Goal: Contribute content: Contribute content

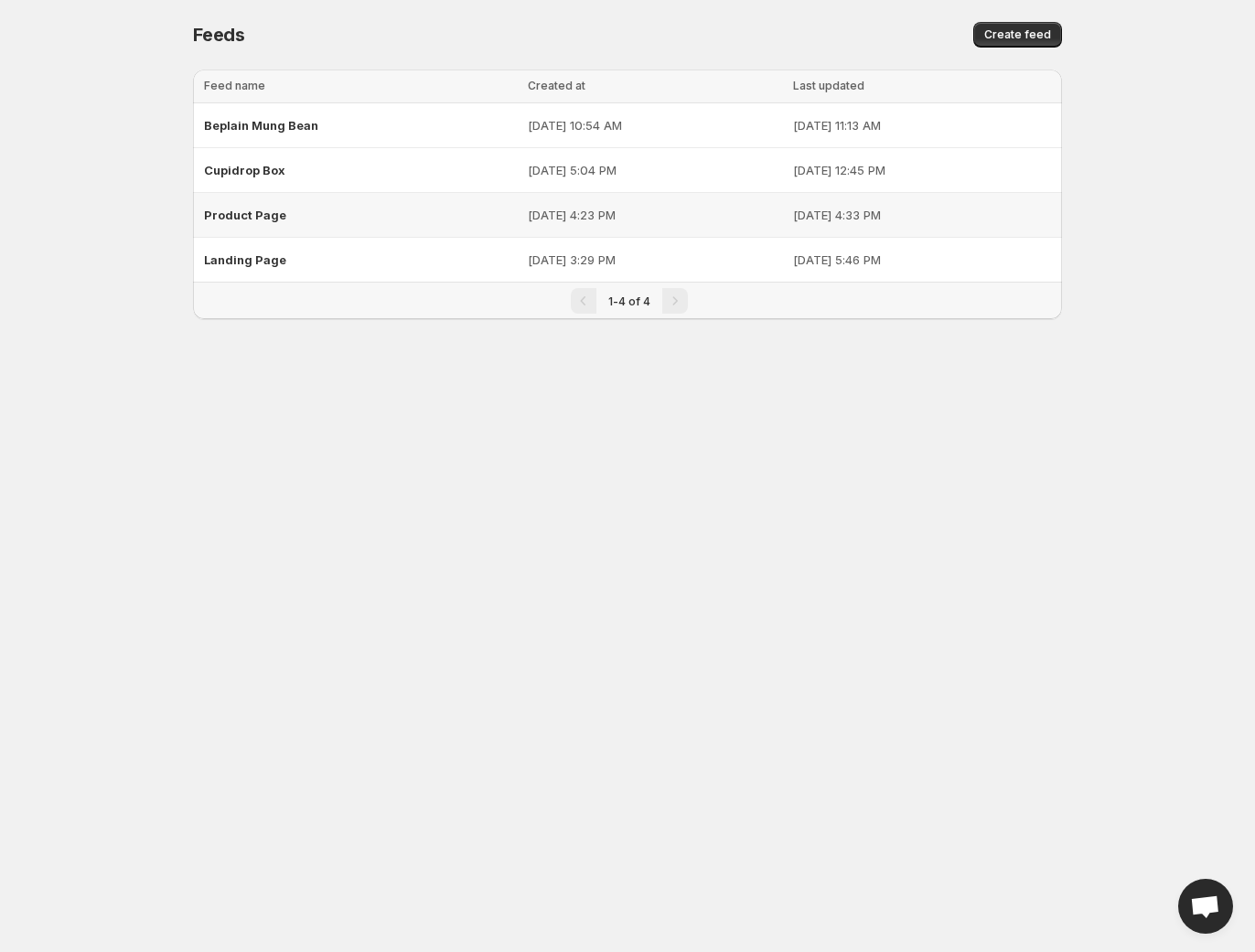
click at [318, 224] on div "Product Page" at bounding box center [360, 214] width 313 height 33
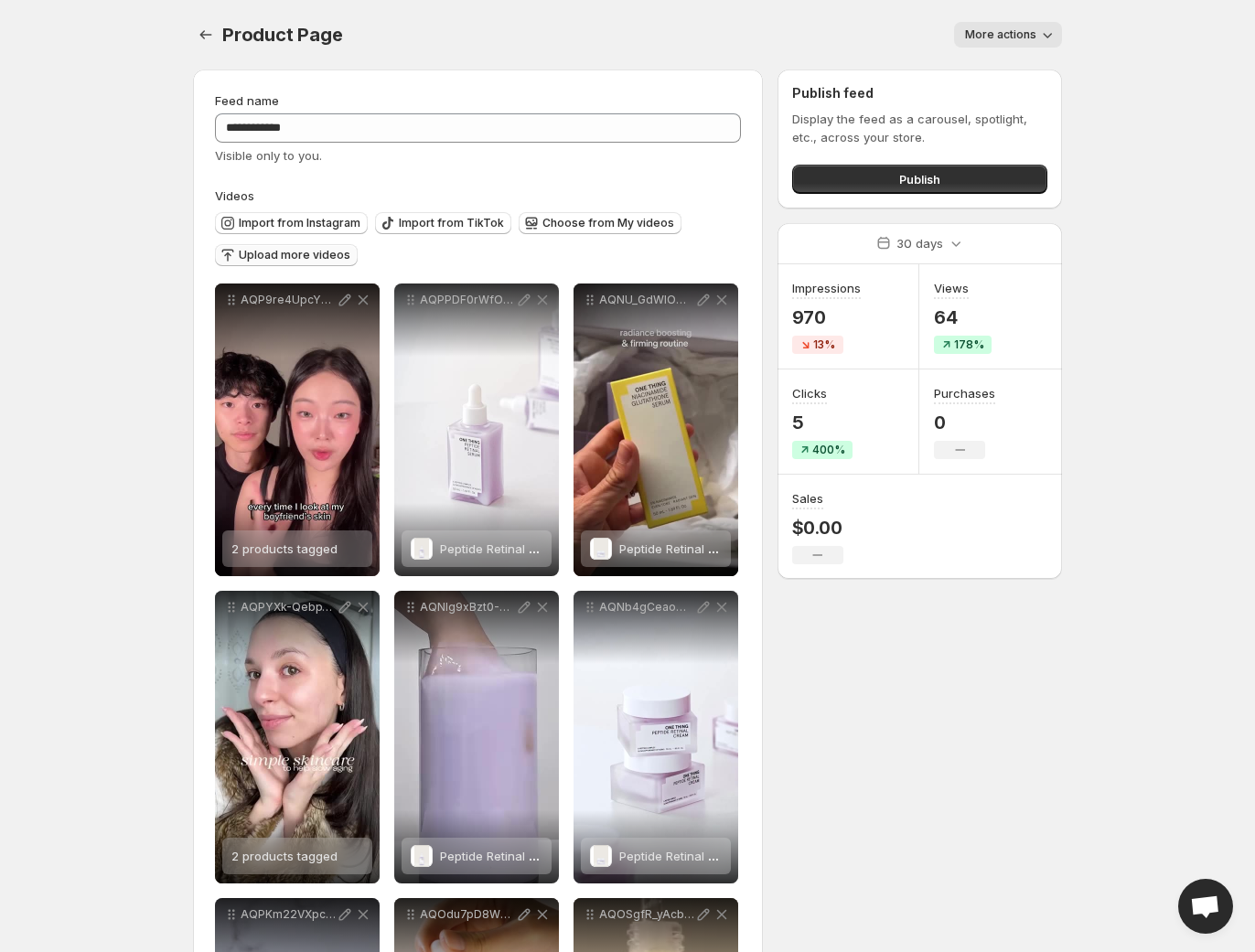
click at [316, 253] on span "Upload more videos" at bounding box center [294, 255] width 111 height 15
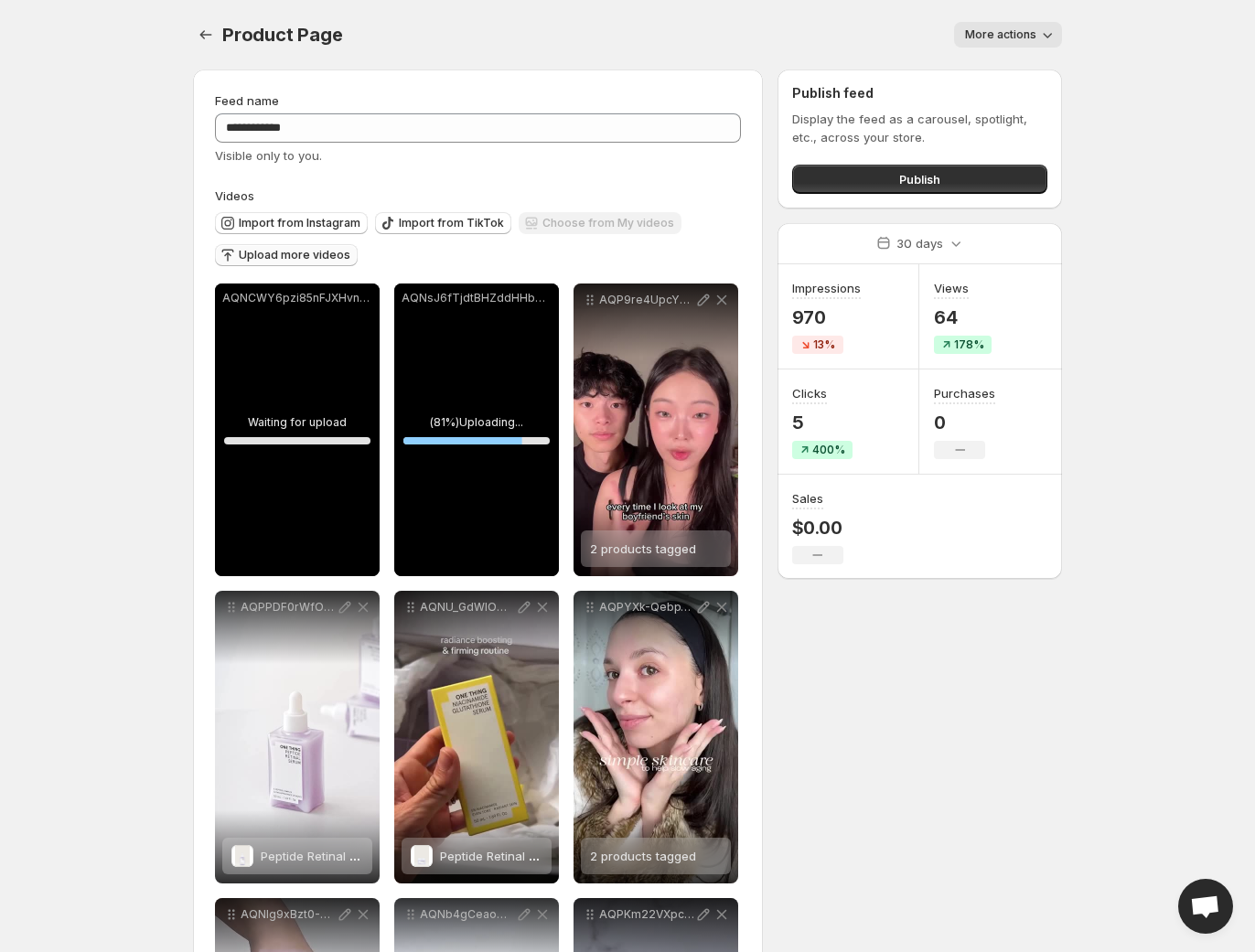
click at [260, 492] on div "AQNCWY6pzi85nFJXHvnLUytehKxmgsvhslA05_Zy0QL6iT9tMU8OKW7zkfBtbnEmU1QRvZ-b1JaJMp0…" at bounding box center [297, 430] width 164 height 292
click at [497, 357] on div "AQNsJ6fTjdtBHZddHHbMwsUeXSYz2z9Z7n1-KvMW0ocx3vjY4UAcP_p4GdDDs0acx1f6vVdjIIOikNm…" at bounding box center [477, 430] width 164 height 292
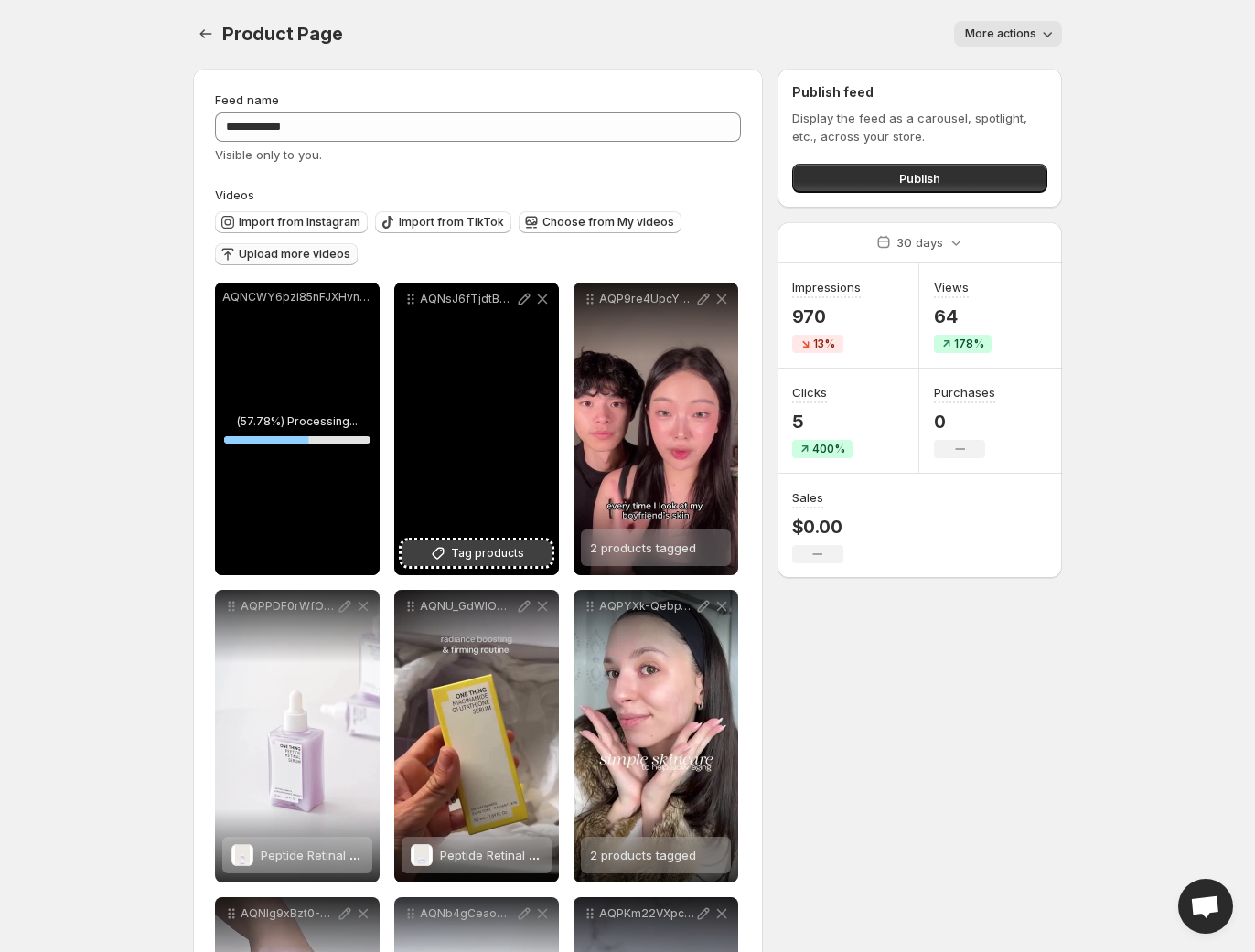
click at [491, 552] on span "Tag products" at bounding box center [488, 554] width 73 height 19
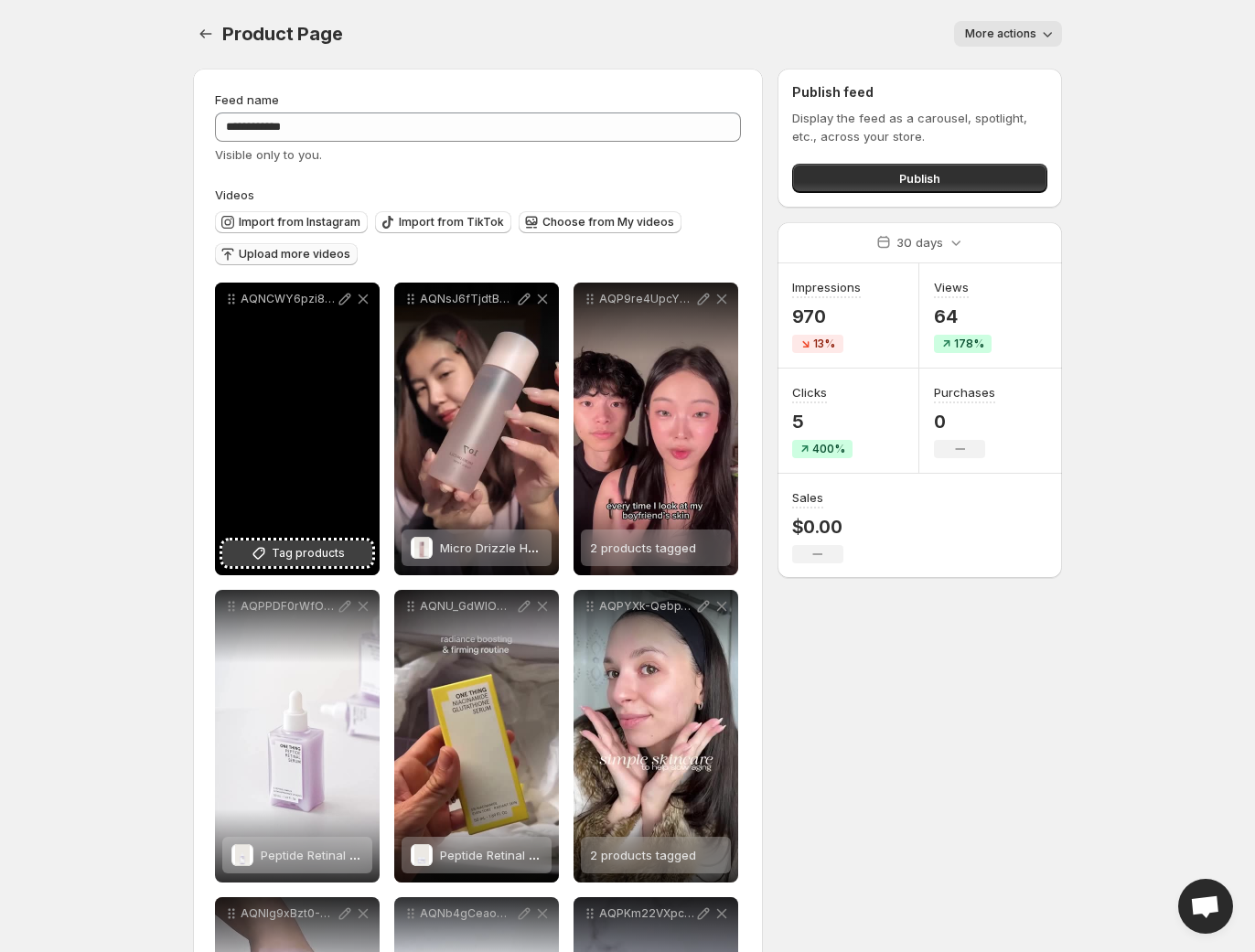
click at [267, 560] on icon at bounding box center [259, 554] width 19 height 19
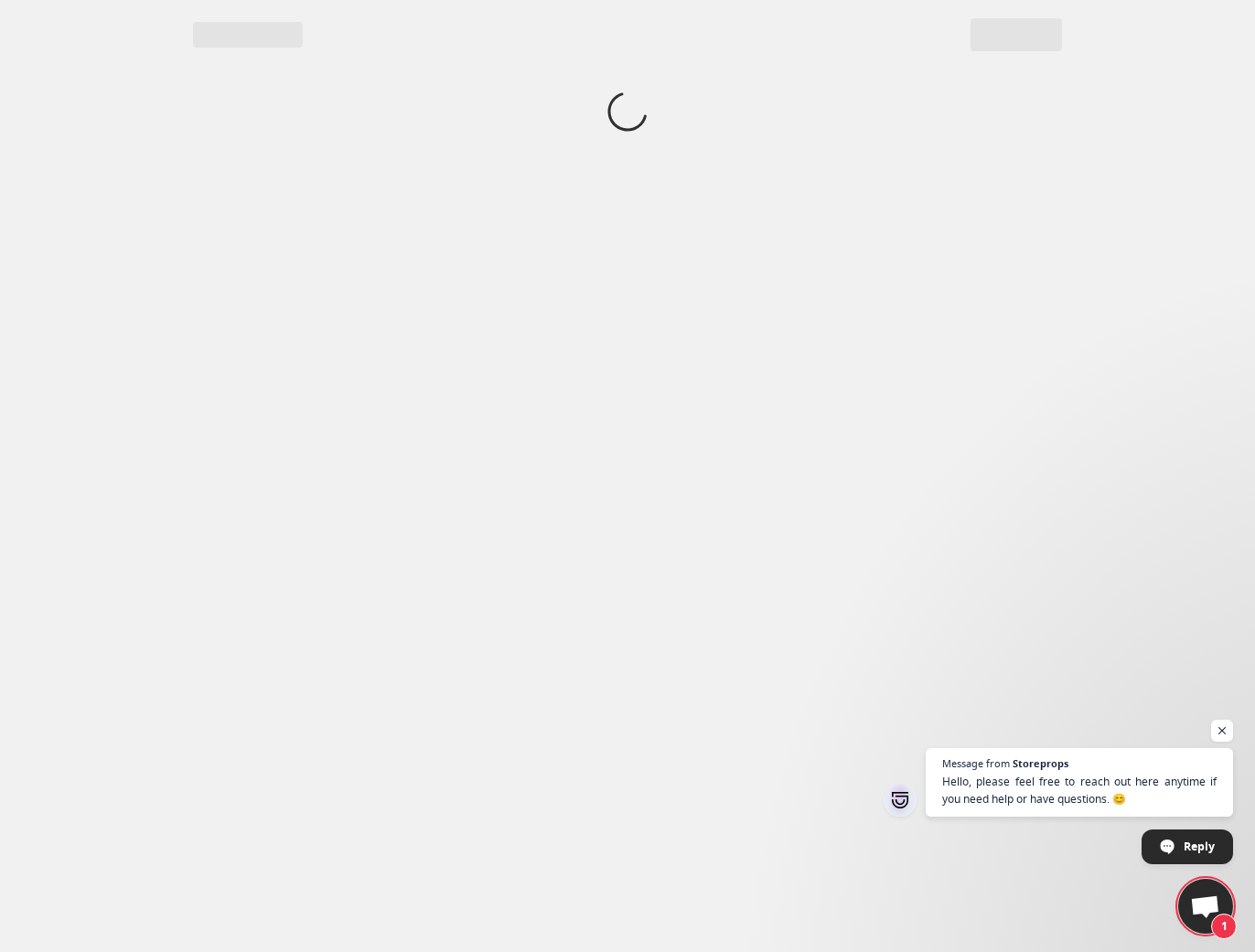
scroll to position [0, 0]
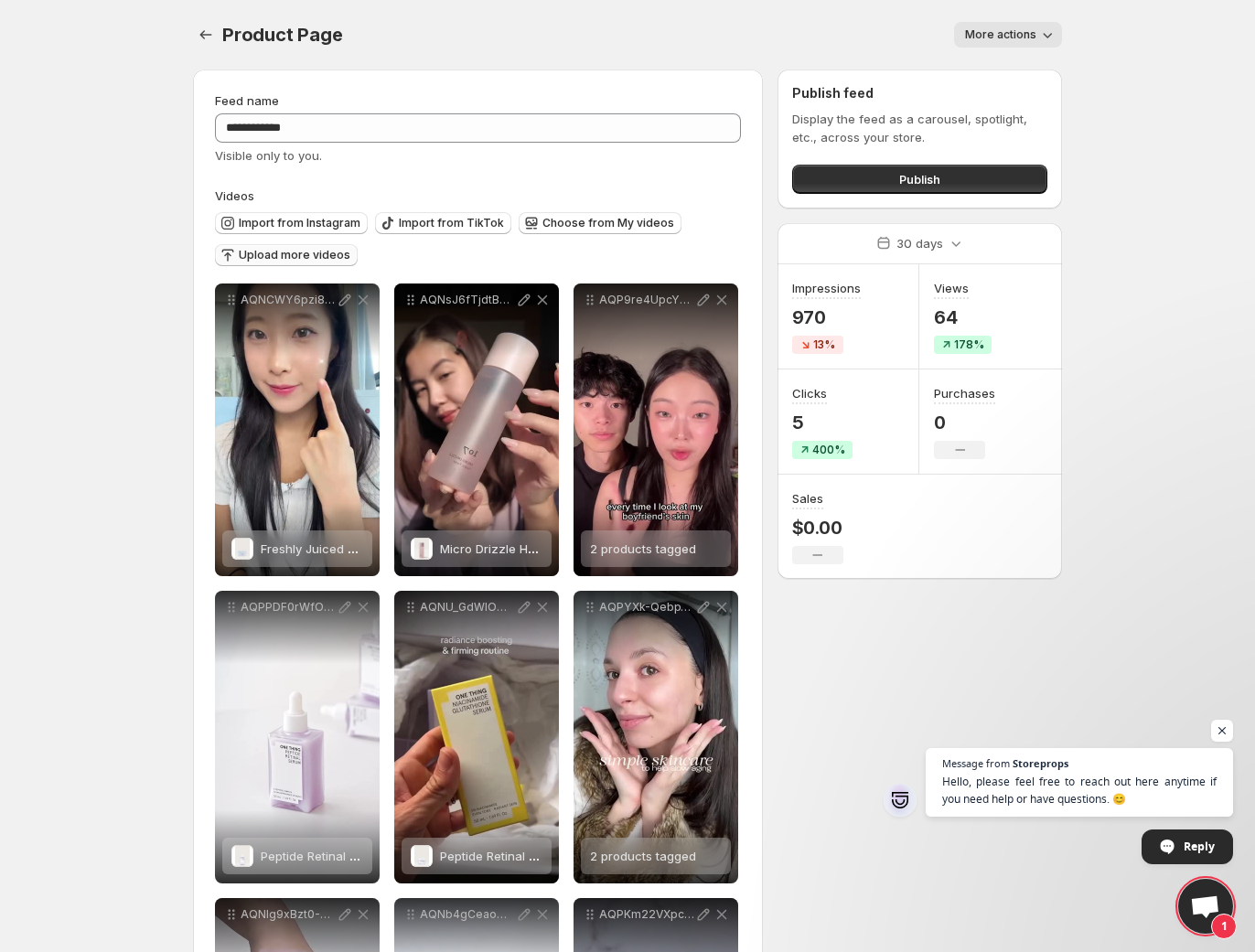
click at [292, 263] on button "Upload more videos" at bounding box center [286, 255] width 143 height 22
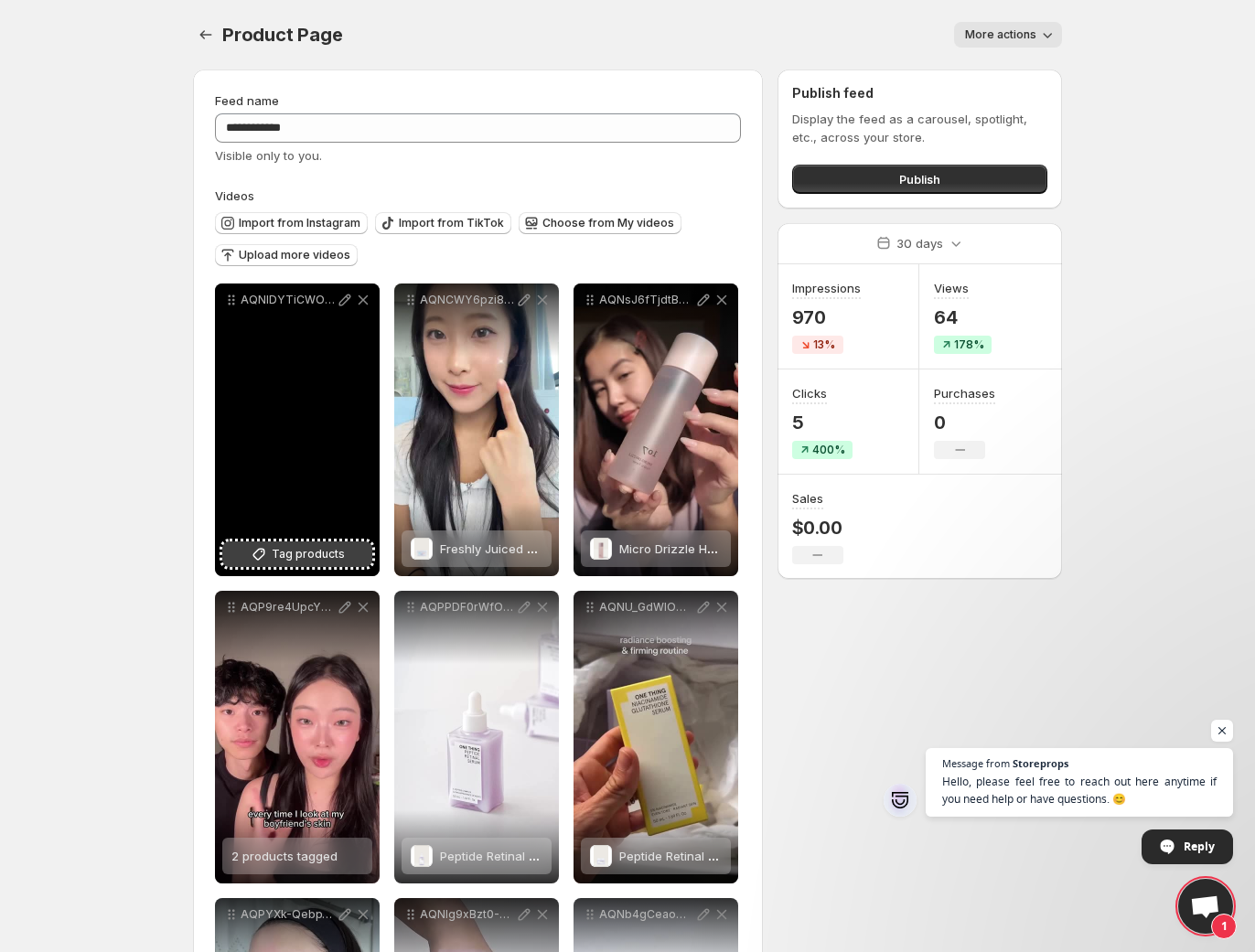
click at [330, 563] on span "Tag products" at bounding box center [308, 555] width 73 height 19
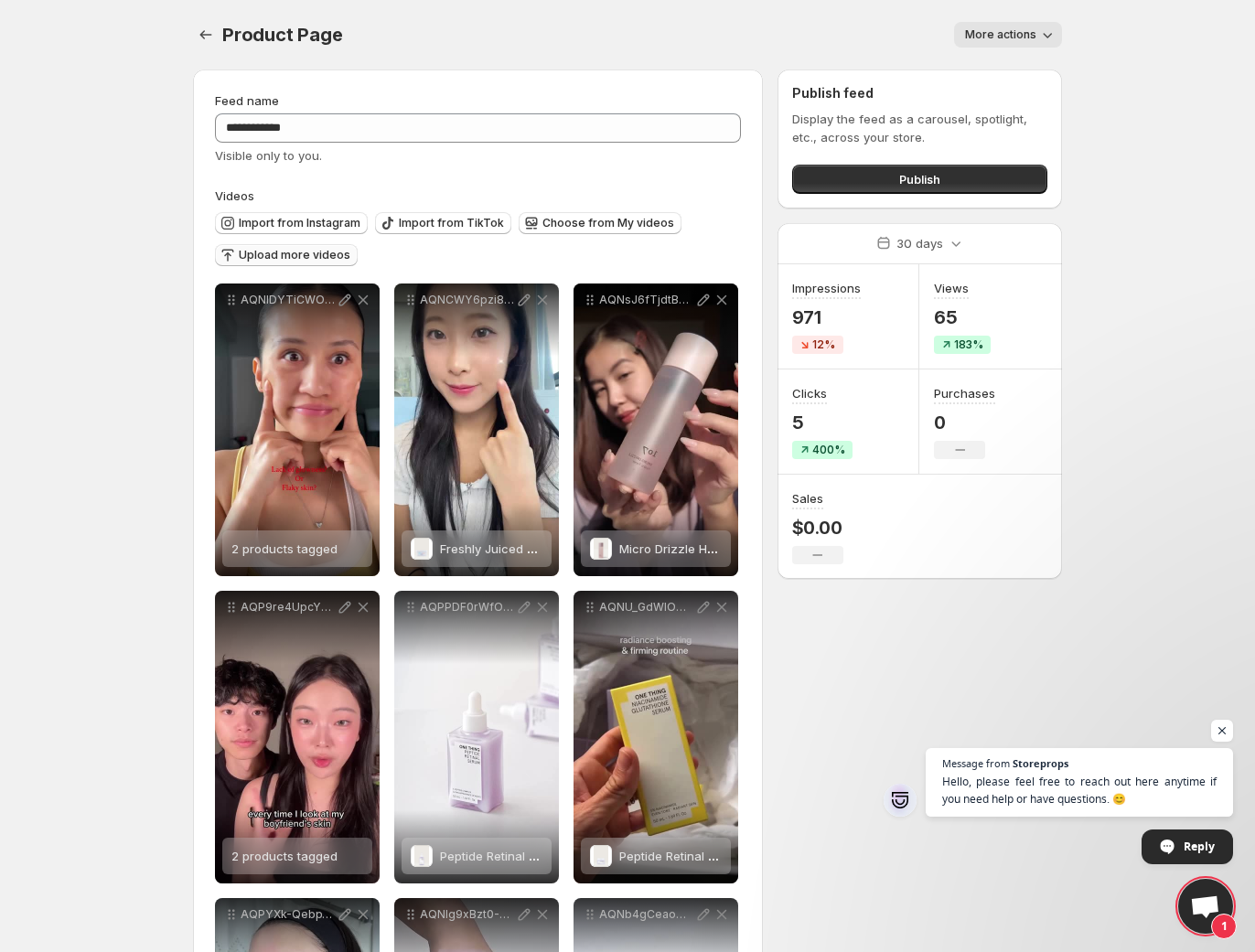
click at [247, 255] on span "Upload more videos" at bounding box center [294, 255] width 111 height 15
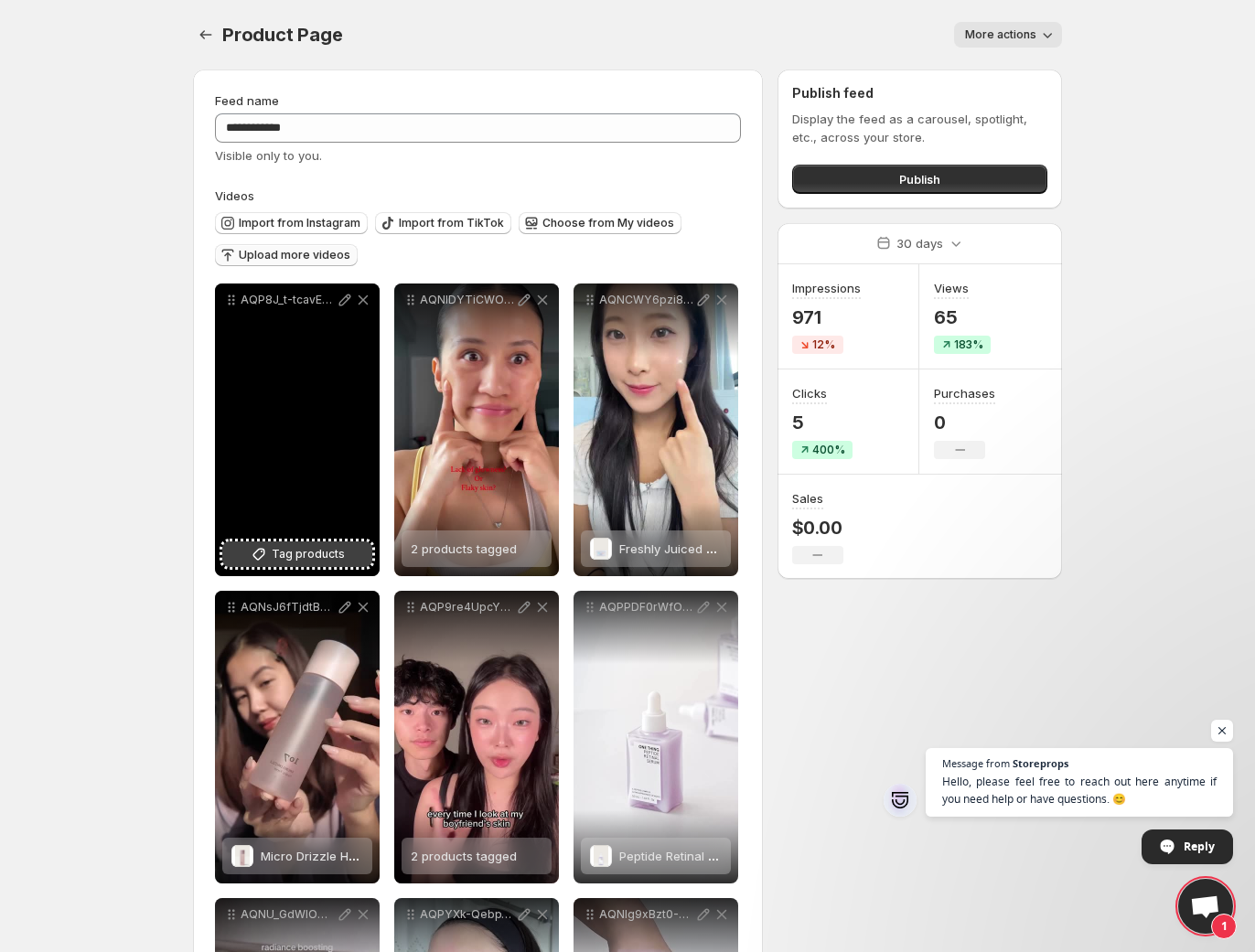
click at [281, 557] on span "Tag products" at bounding box center [308, 555] width 73 height 19
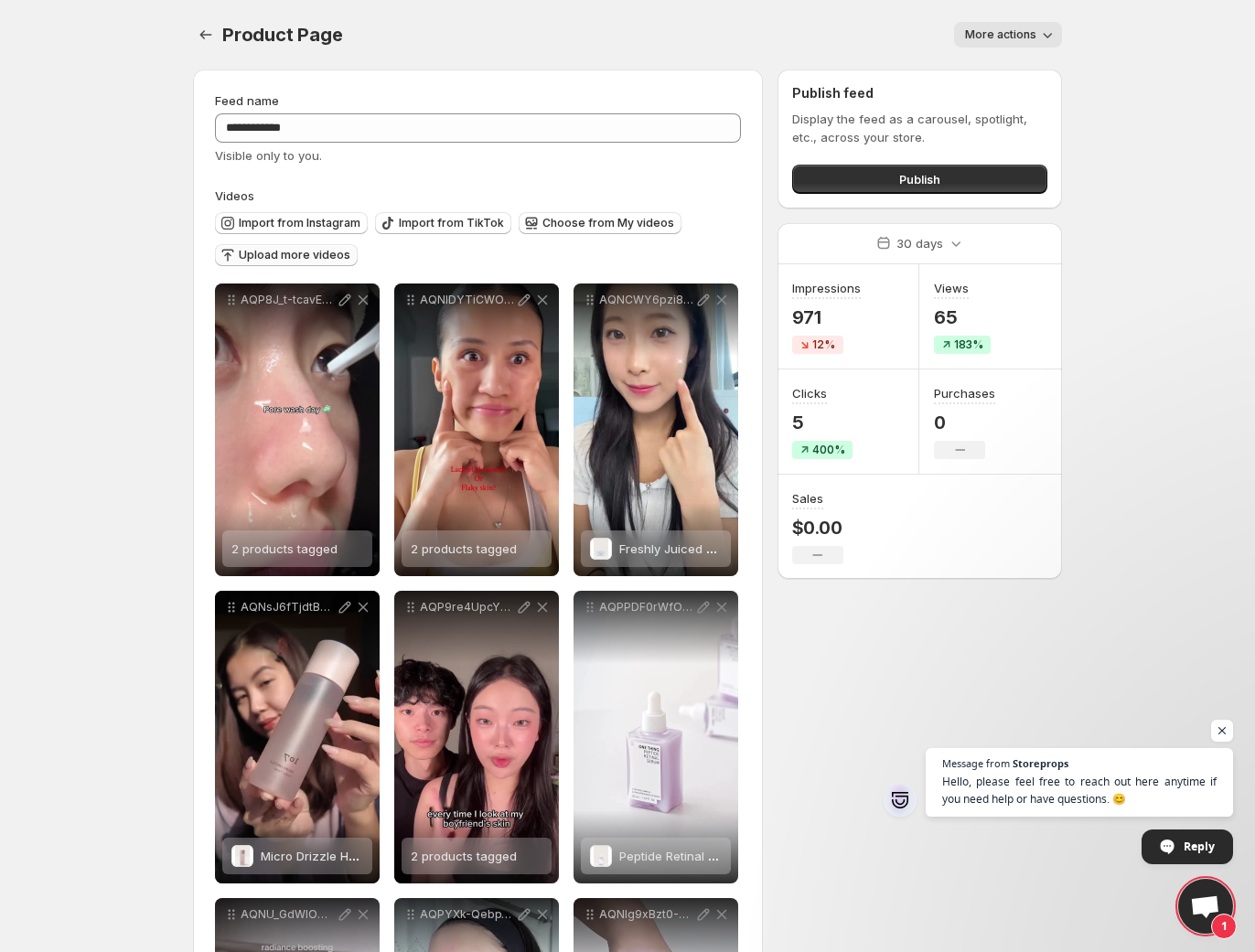
click at [302, 258] on span "Upload more videos" at bounding box center [294, 255] width 111 height 15
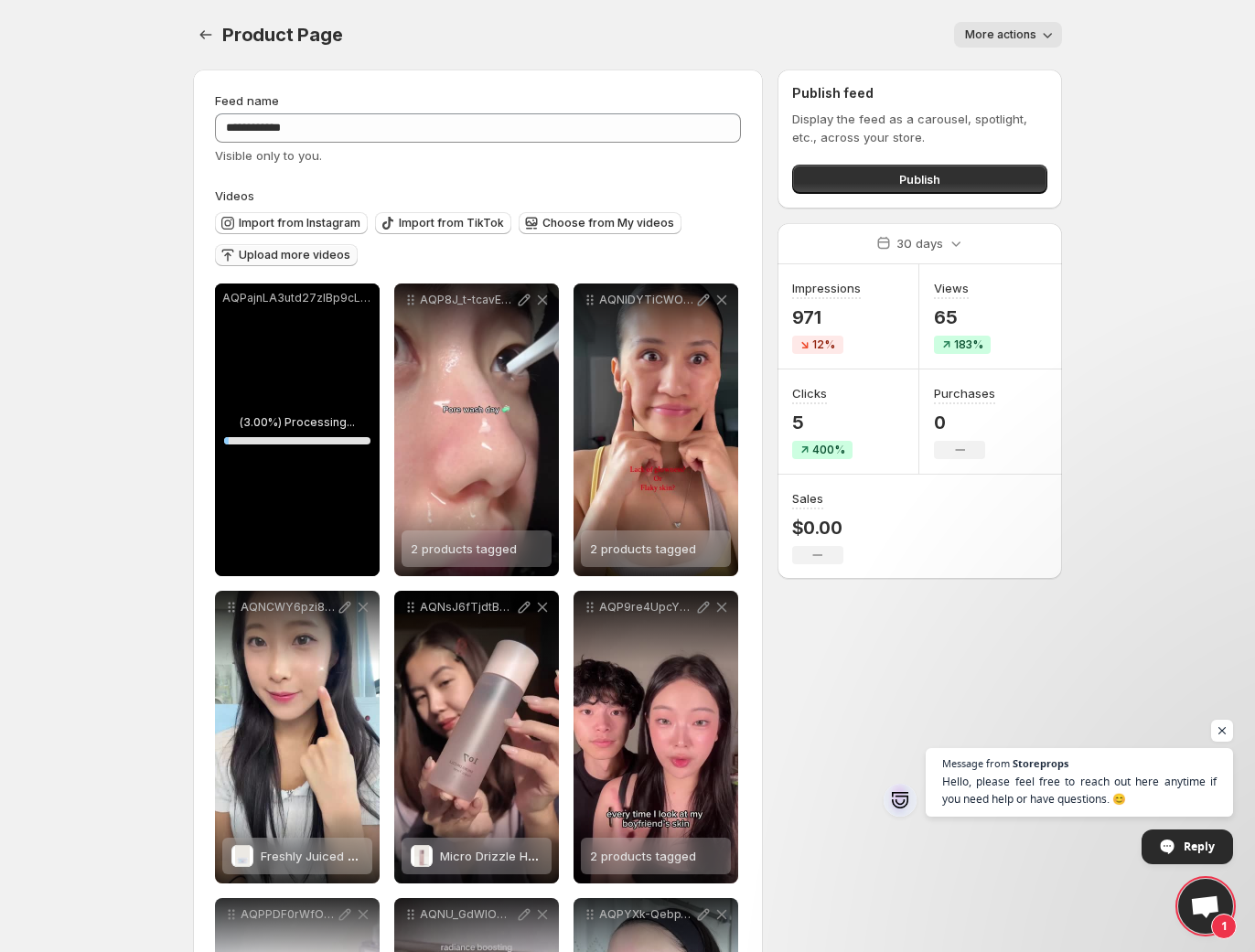
click at [306, 518] on div "AQPajnLA3utd27zIBp9cL207q4Z-0AMHQKhJeu0Tr8Ag6OgCr6NVWJxNByD8cx867Lb4-xr-uq30tfn…" at bounding box center [297, 430] width 164 height 292
click at [1221, 730] on span "Open chat" at bounding box center [1222, 732] width 22 height 22
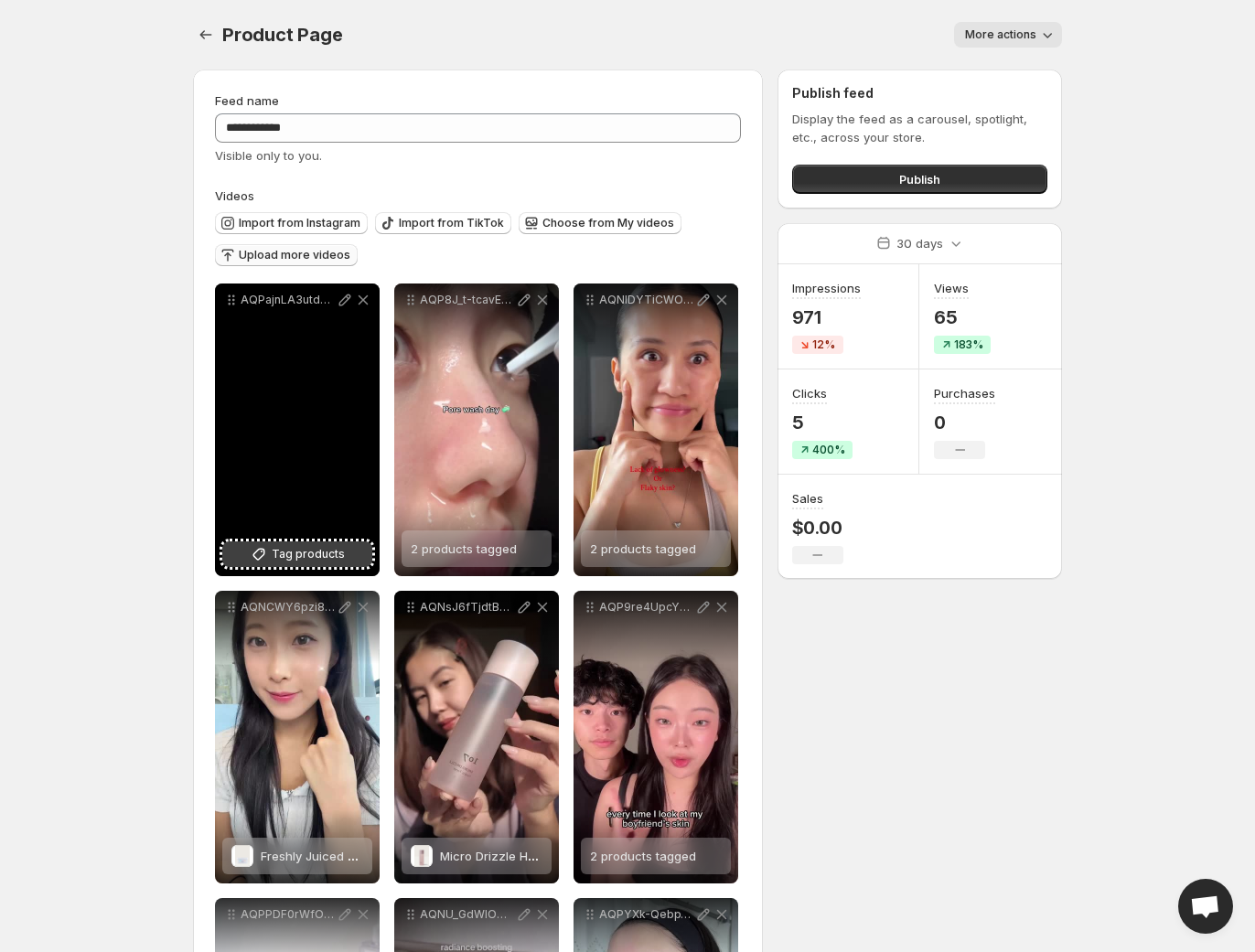
click at [307, 551] on span "Tag products" at bounding box center [308, 555] width 73 height 19
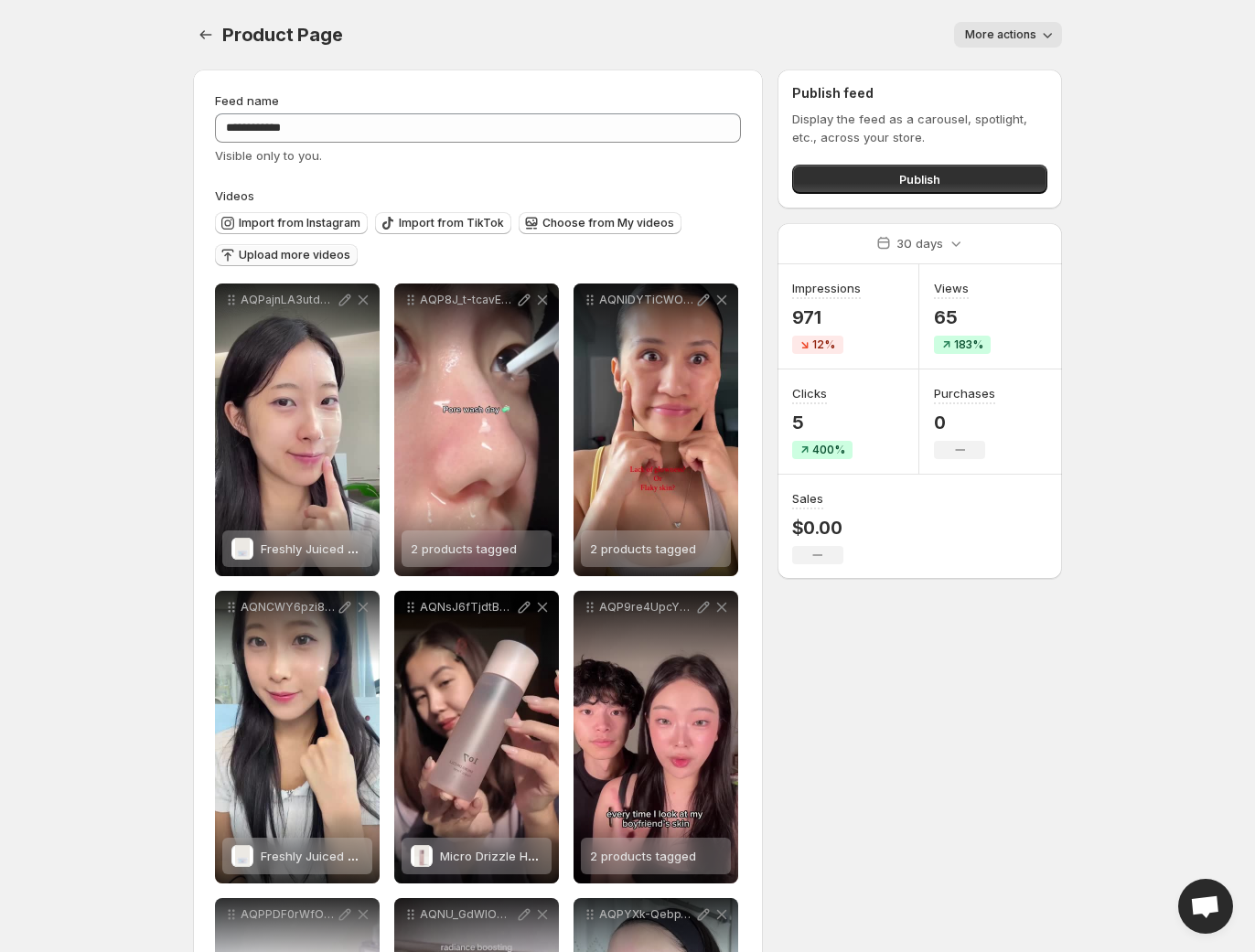
click at [264, 253] on span "Upload more videos" at bounding box center [294, 255] width 111 height 15
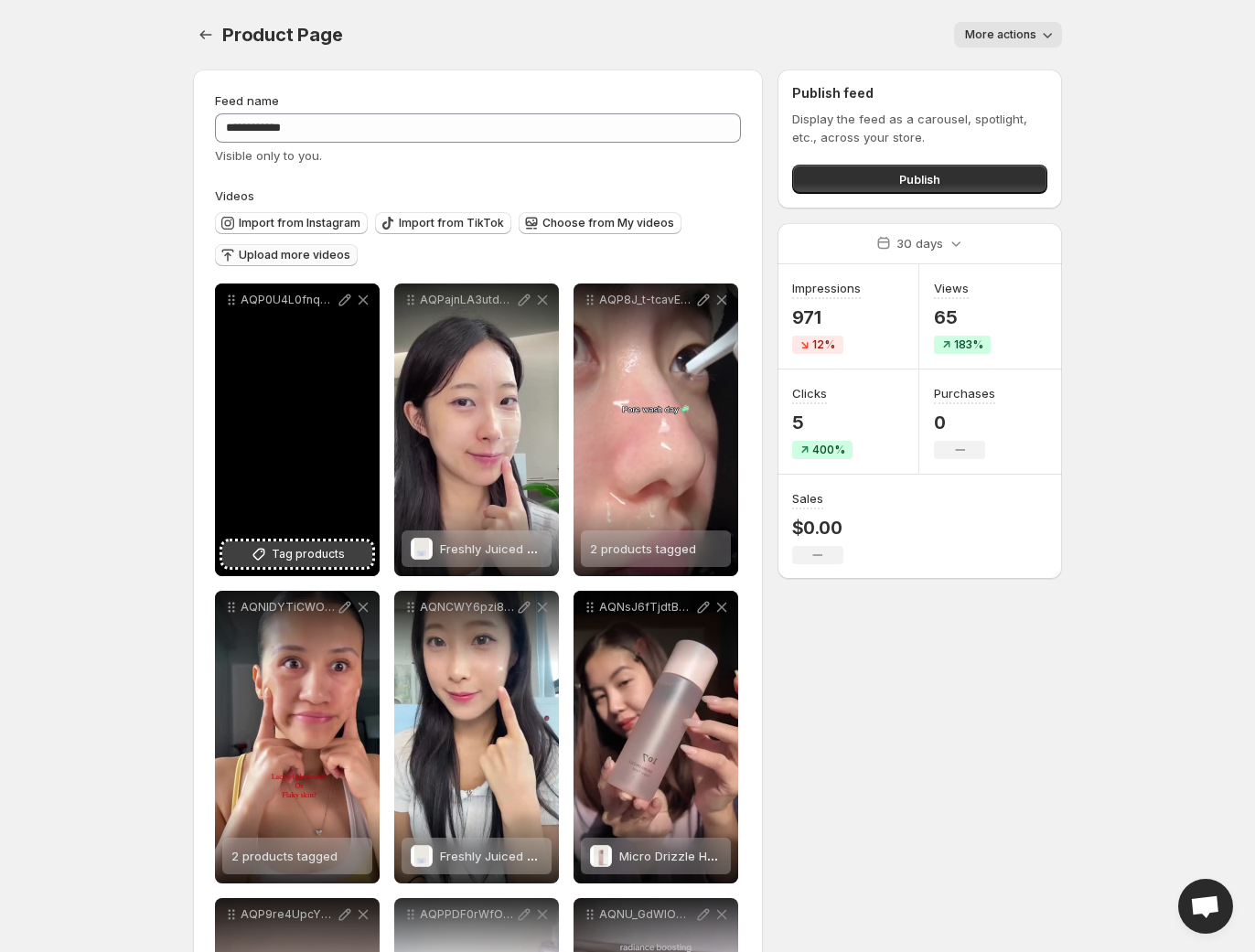
click at [349, 555] on button "Tag products" at bounding box center [297, 554] width 150 height 25
